Goal: Use online tool/utility

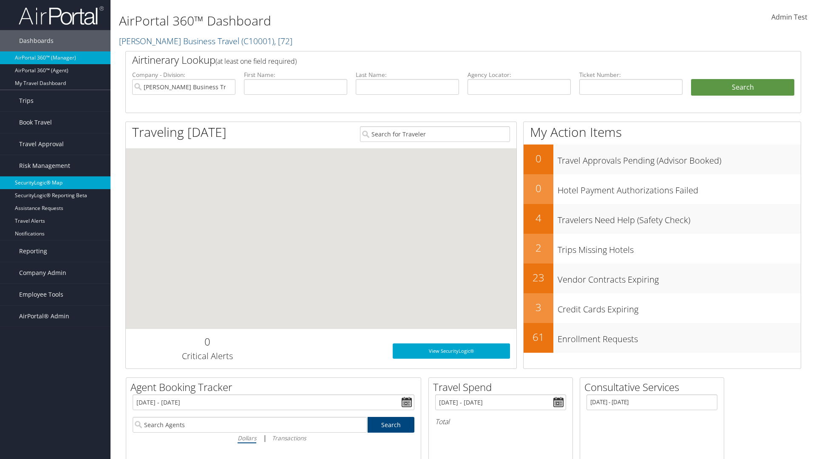
click at [55, 183] on link "SecurityLogic® Map" at bounding box center [55, 182] width 111 height 13
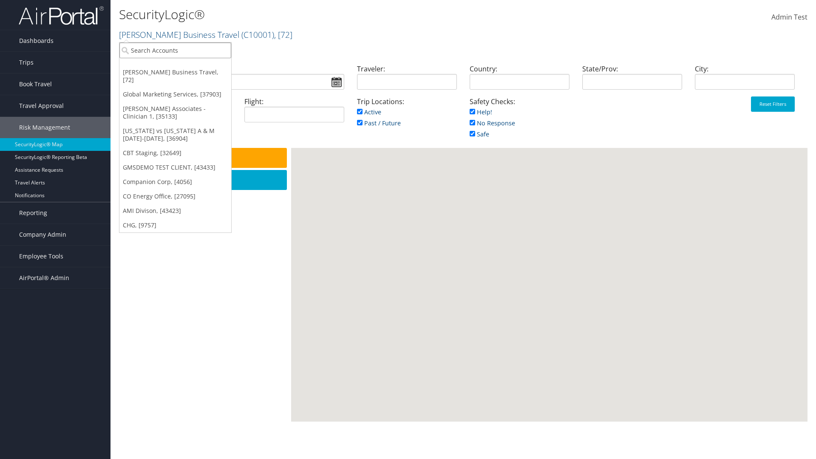
click at [175, 50] on input "search" at bounding box center [175, 51] width 112 height 16
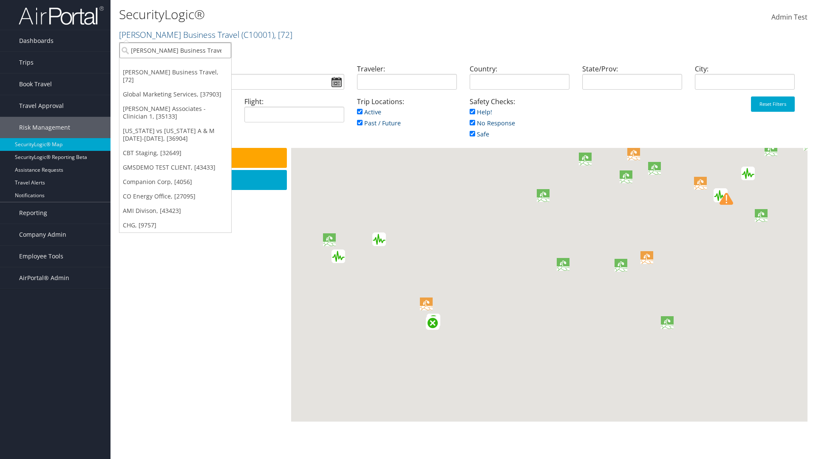
type input "[PERSON_NAME] Business Travel"
click at [187, 74] on div "Account" at bounding box center [187, 74] width 145 height 8
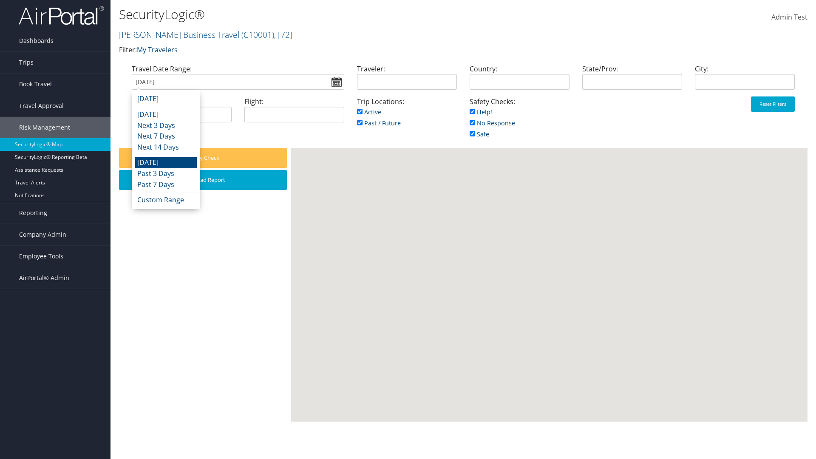
click at [238, 82] on input "[DATE]" at bounding box center [238, 82] width 213 height 16
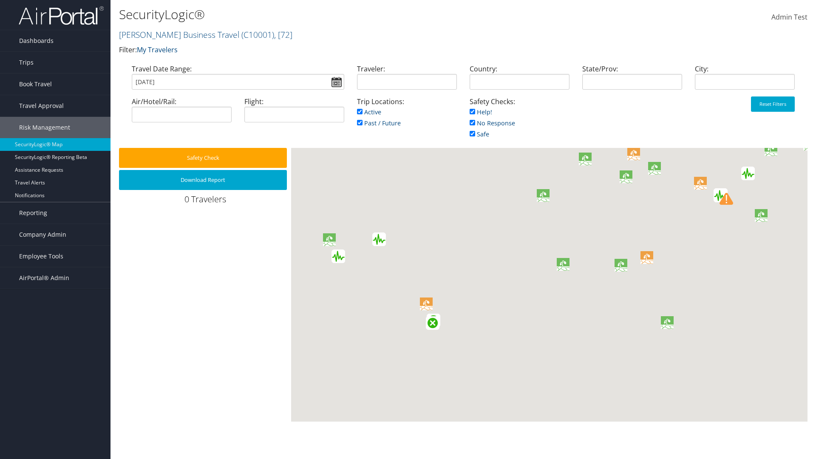
click at [238, 82] on input "[DATE]" at bounding box center [238, 82] width 213 height 16
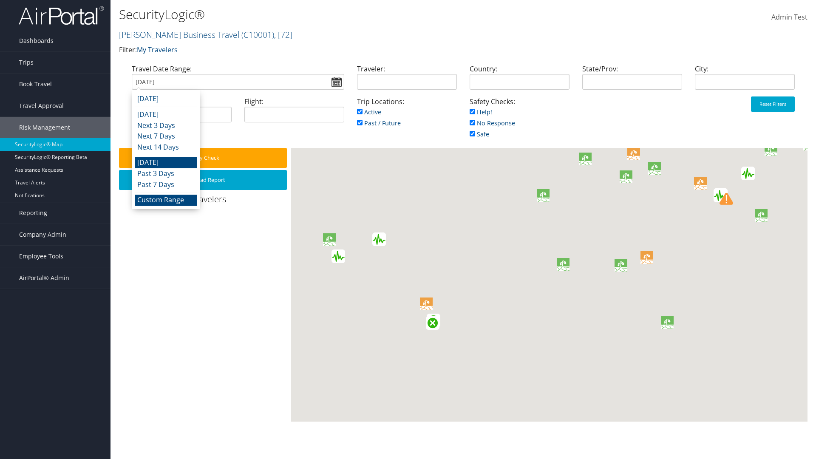
click at [166, 200] on li "Custom Range" at bounding box center [166, 200] width 62 height 11
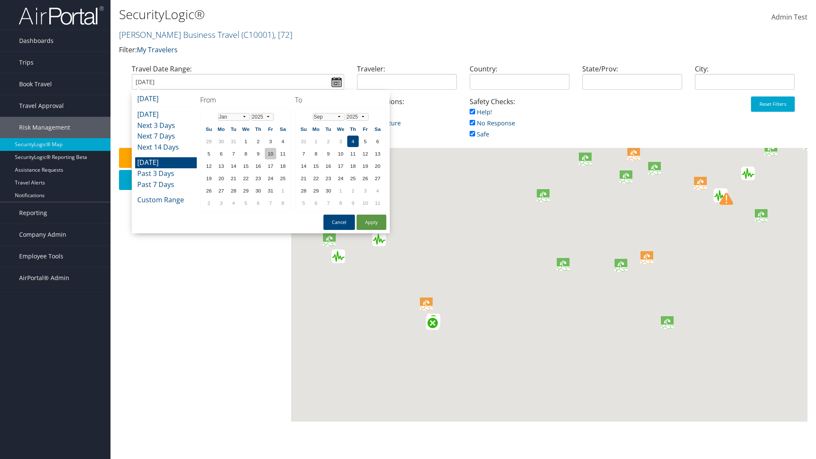
click at [270, 153] on td "10" at bounding box center [270, 153] width 11 height 11
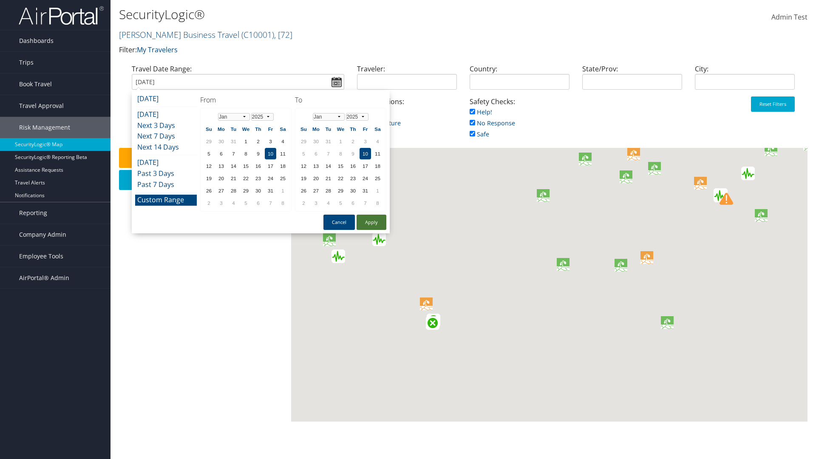
click at [372, 222] on button "Apply" at bounding box center [372, 222] width 30 height 15
type input "[DATE]"
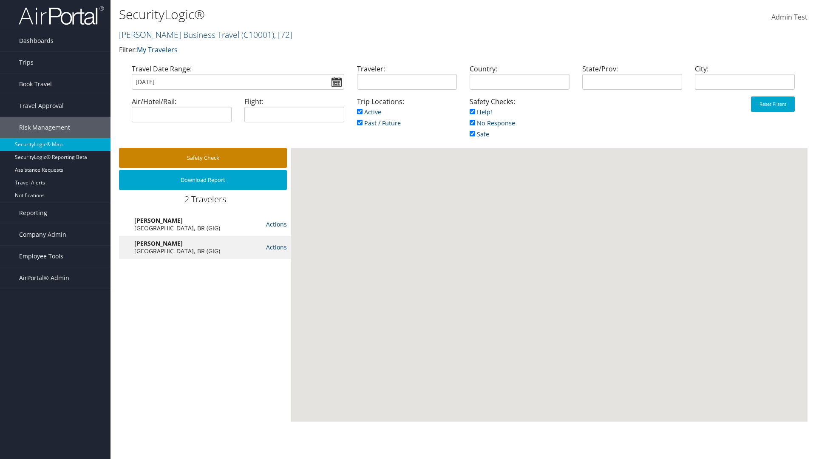
click at [203, 158] on button "Safety Check" at bounding box center [203, 158] width 168 height 20
